Goal: Find specific page/section: Find specific page/section

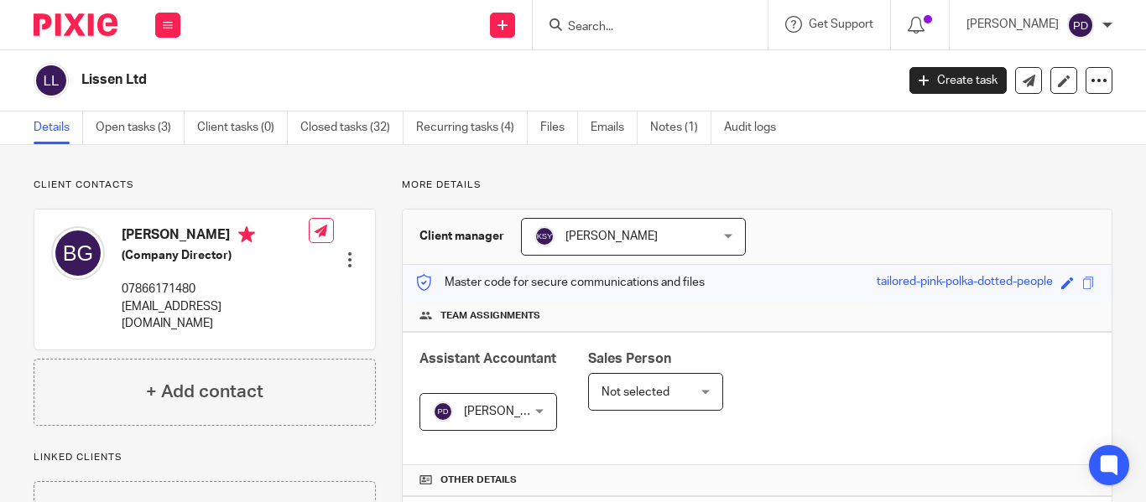
scroll to position [763, 0]
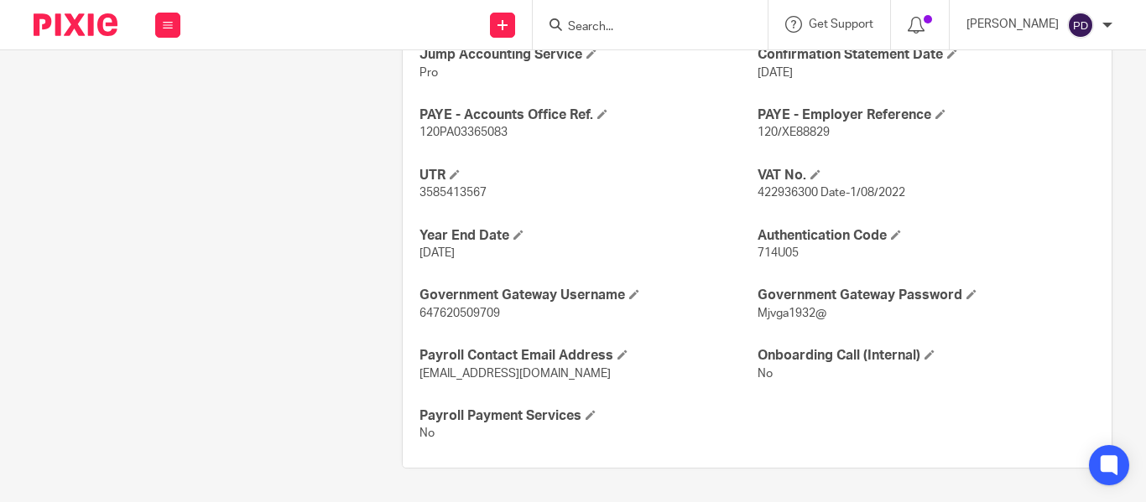
click at [575, 22] on input "Search" at bounding box center [641, 27] width 151 height 15
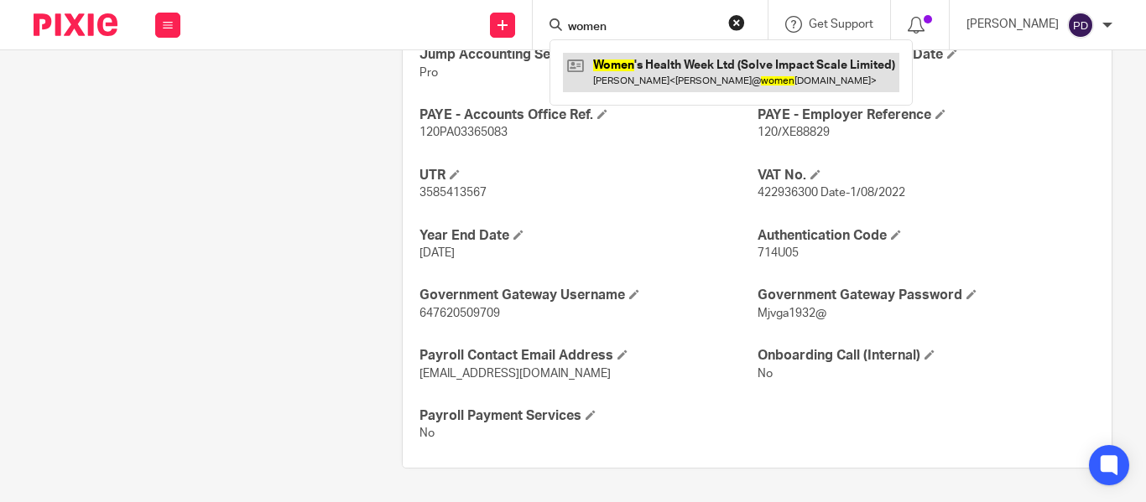
type input "women"
click at [614, 70] on link at bounding box center [731, 72] width 336 height 39
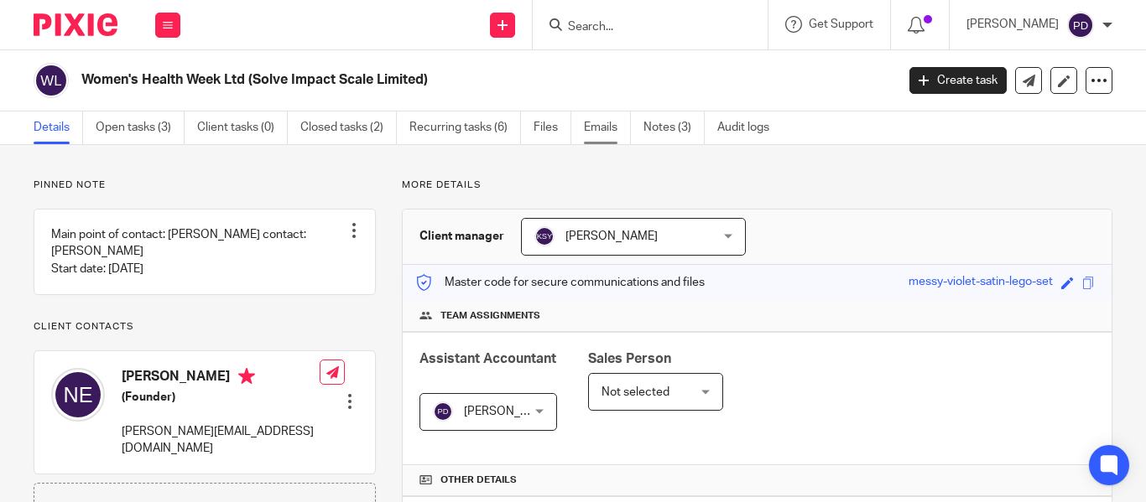
click at [612, 133] on link "Emails" at bounding box center [607, 128] width 47 height 33
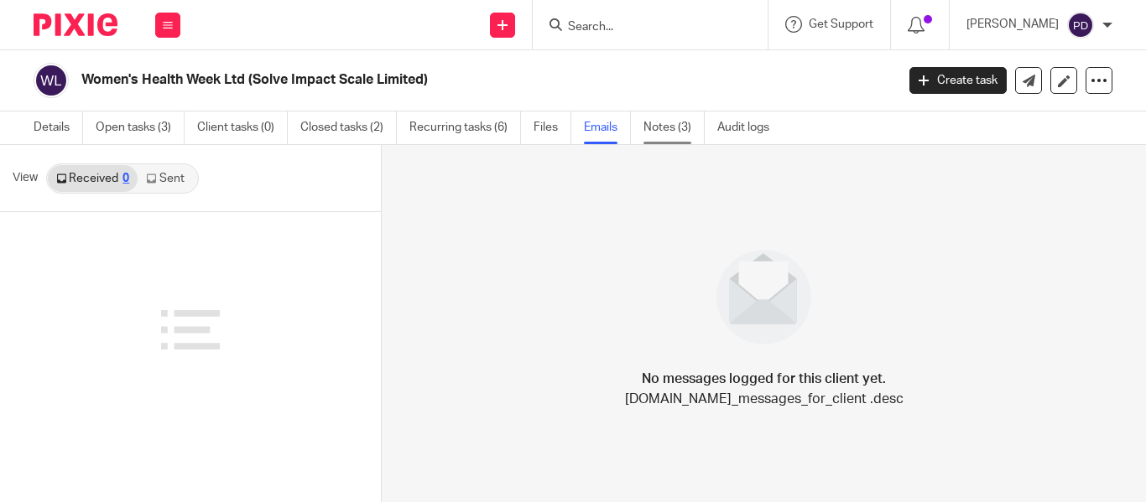
click at [657, 132] on link "Notes (3)" at bounding box center [673, 128] width 61 height 33
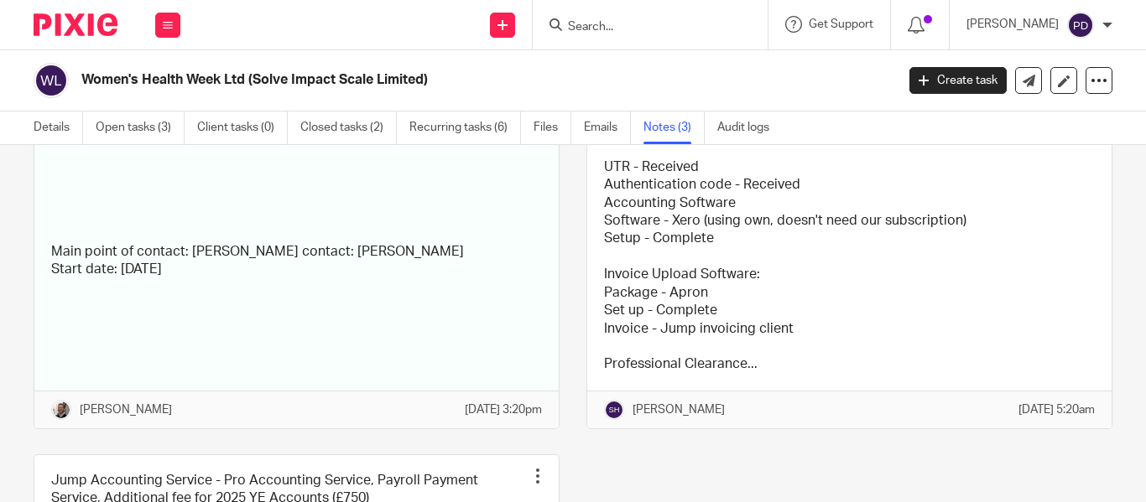
scroll to position [95, 0]
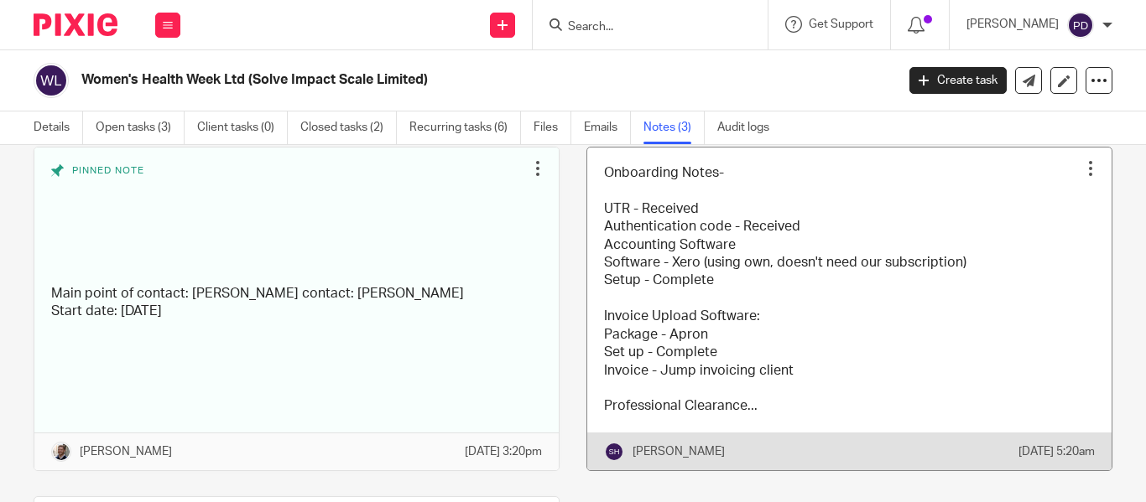
click at [767, 211] on link at bounding box center [849, 309] width 524 height 323
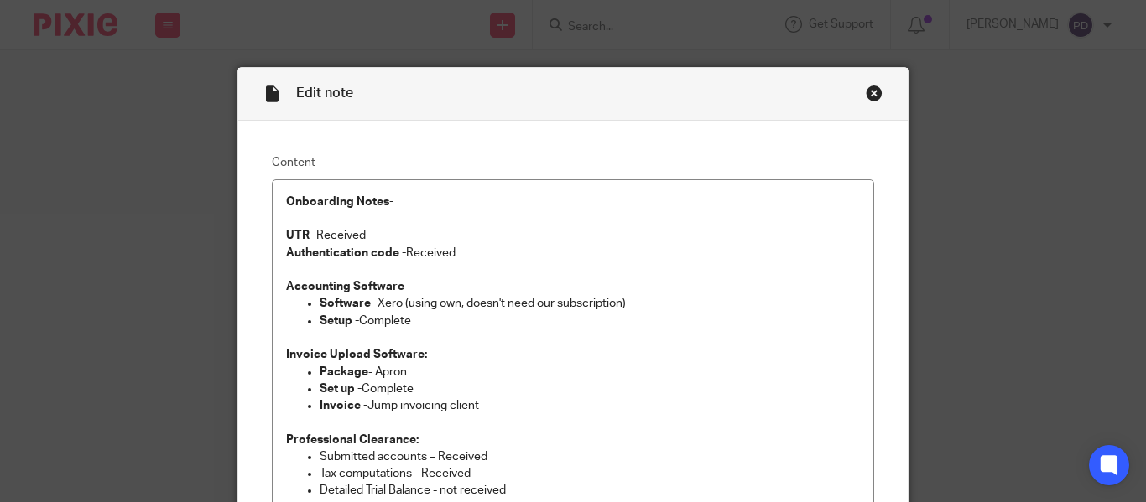
click at [866, 99] on div "Close this dialog window" at bounding box center [874, 93] width 17 height 17
